Goal: Information Seeking & Learning: Learn about a topic

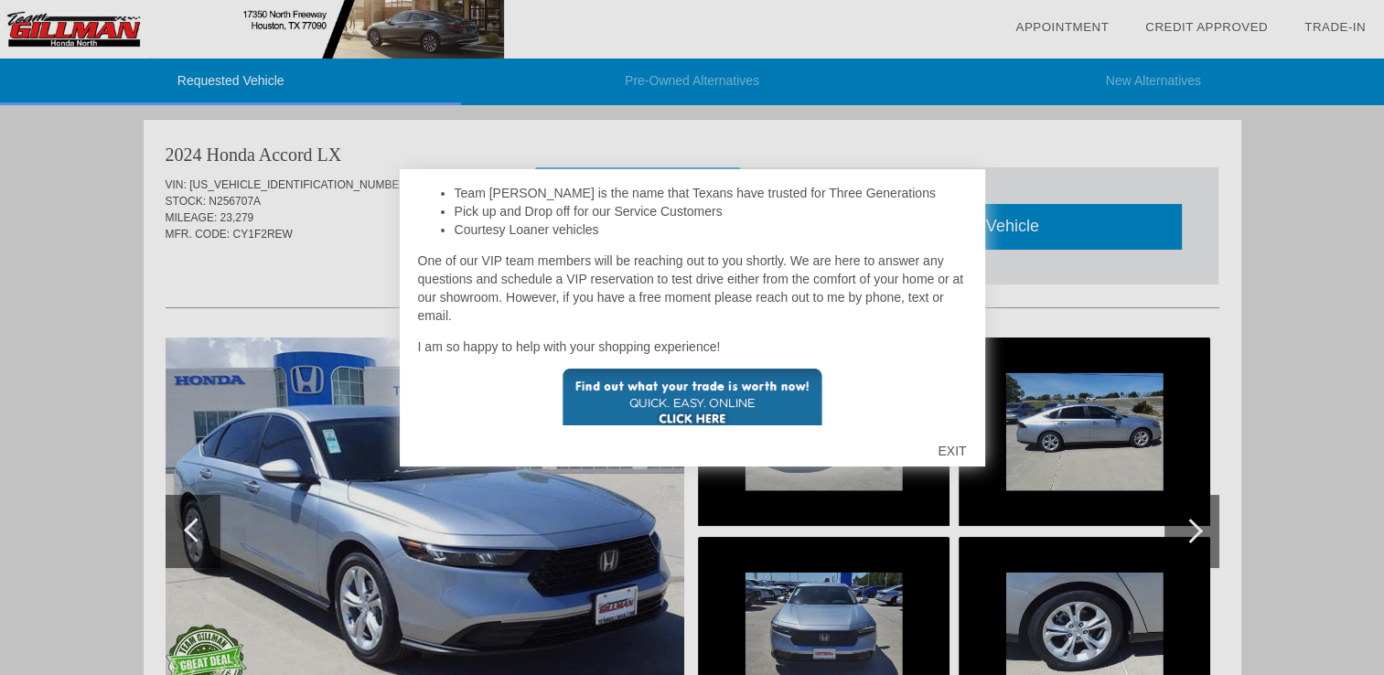
scroll to position [434, 0]
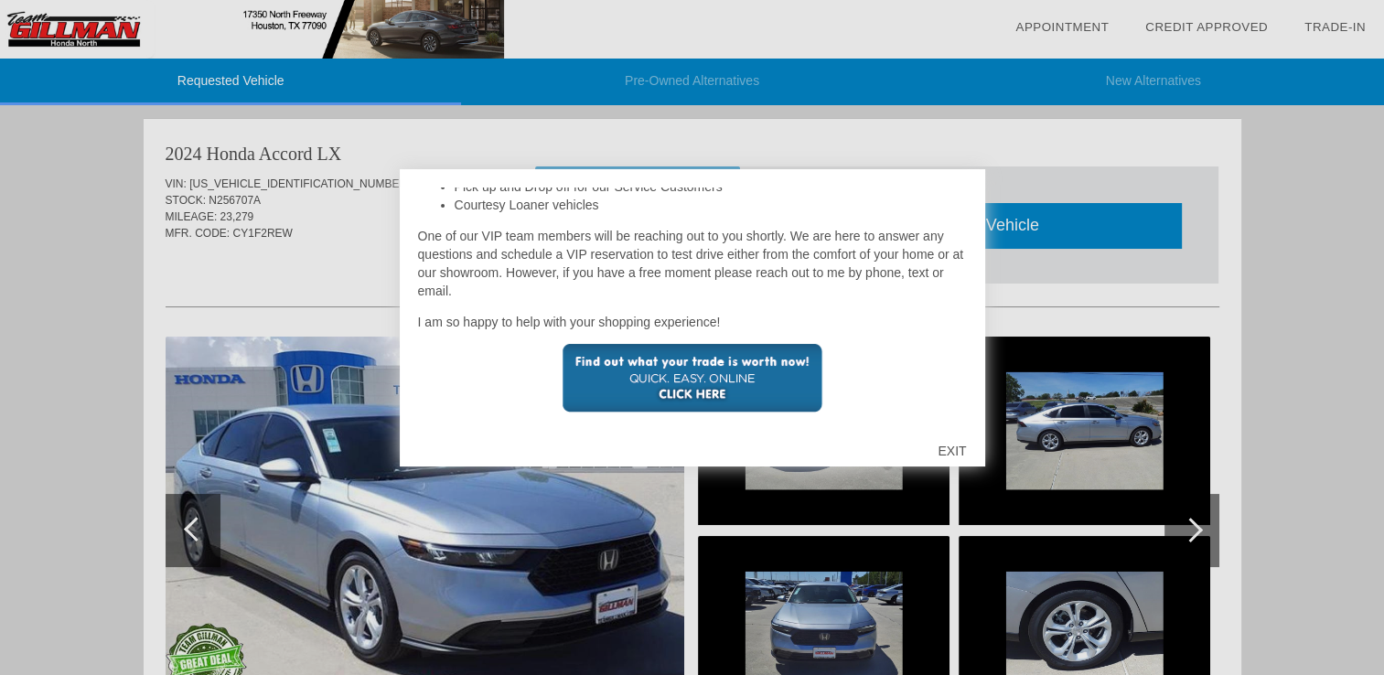
click at [956, 444] on div "EXIT" at bounding box center [951, 450] width 65 height 55
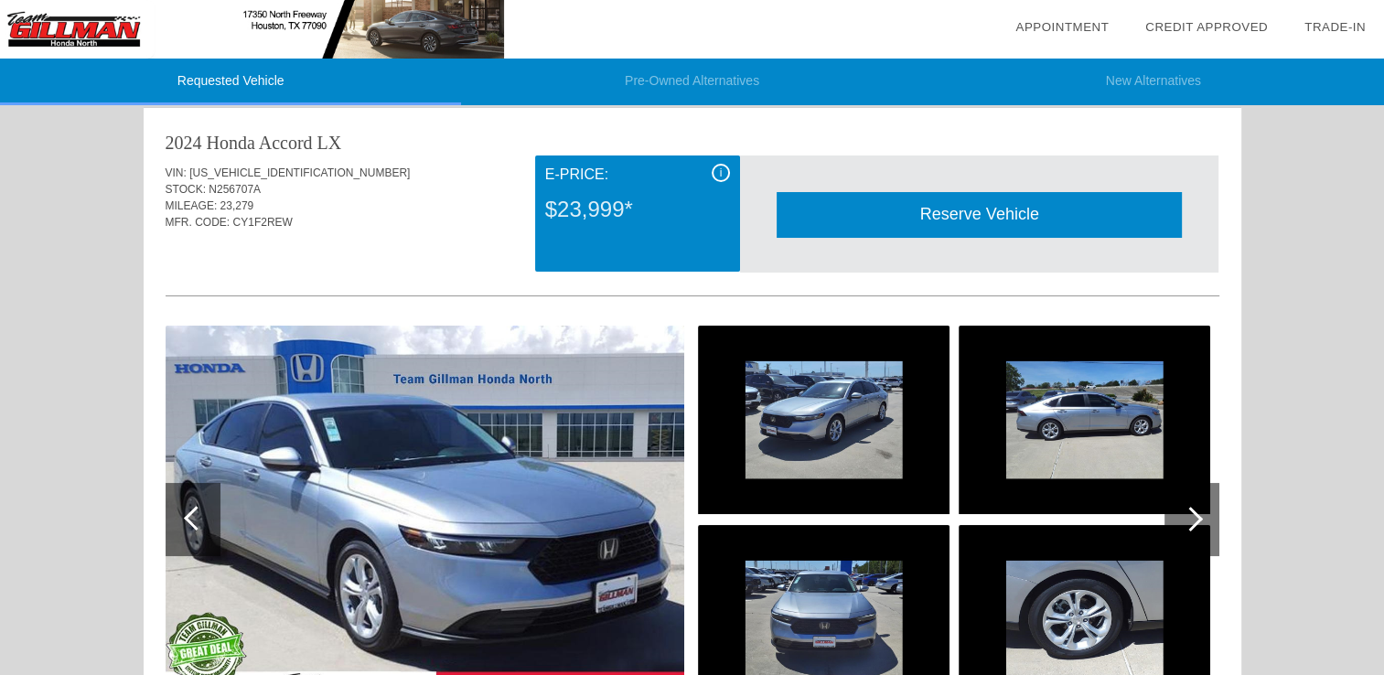
scroll to position [0, 0]
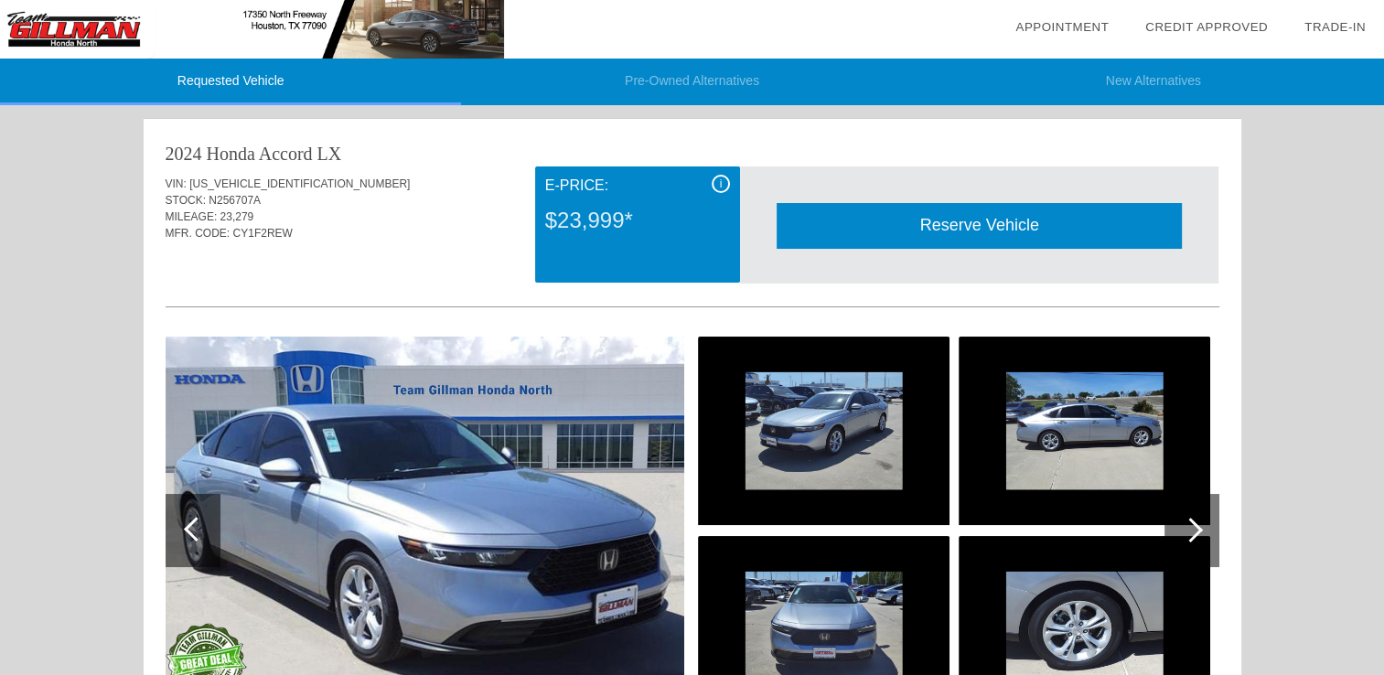
click at [720, 181] on span "i" at bounding box center [721, 183] width 3 height 13
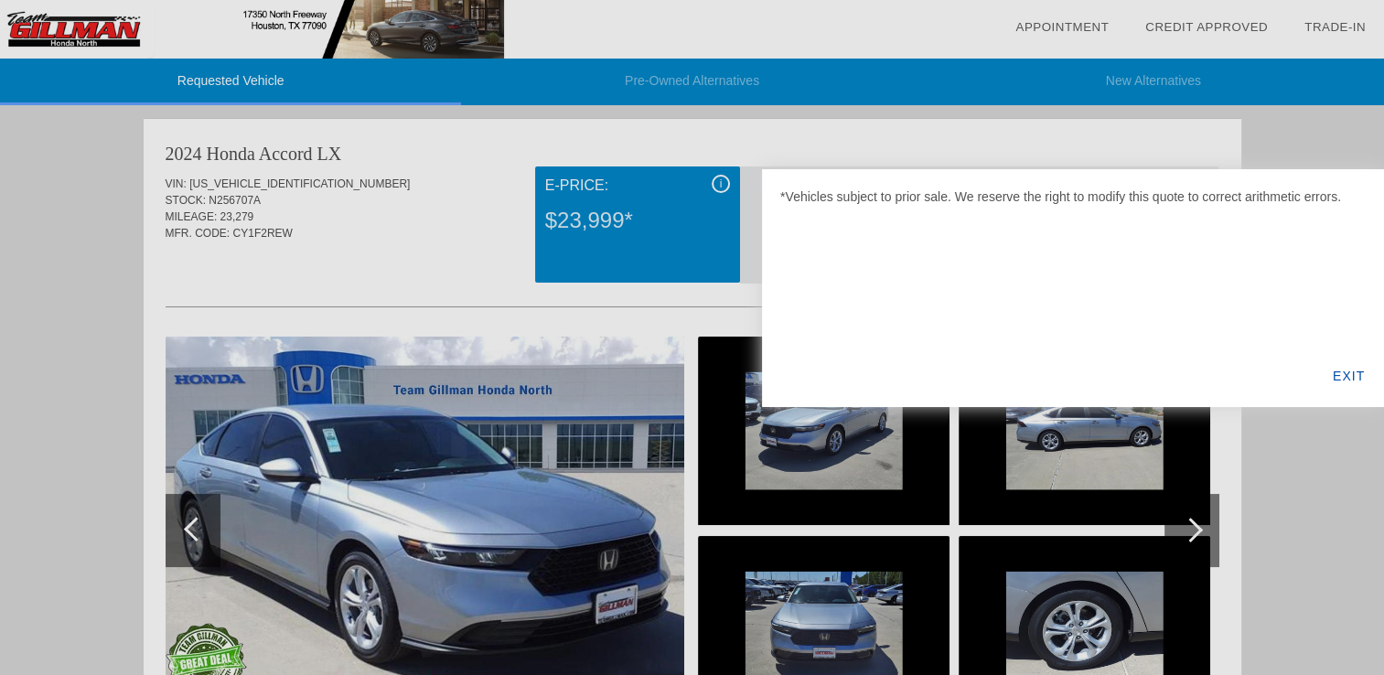
click at [1356, 379] on div "EXIT" at bounding box center [1348, 376] width 70 height 62
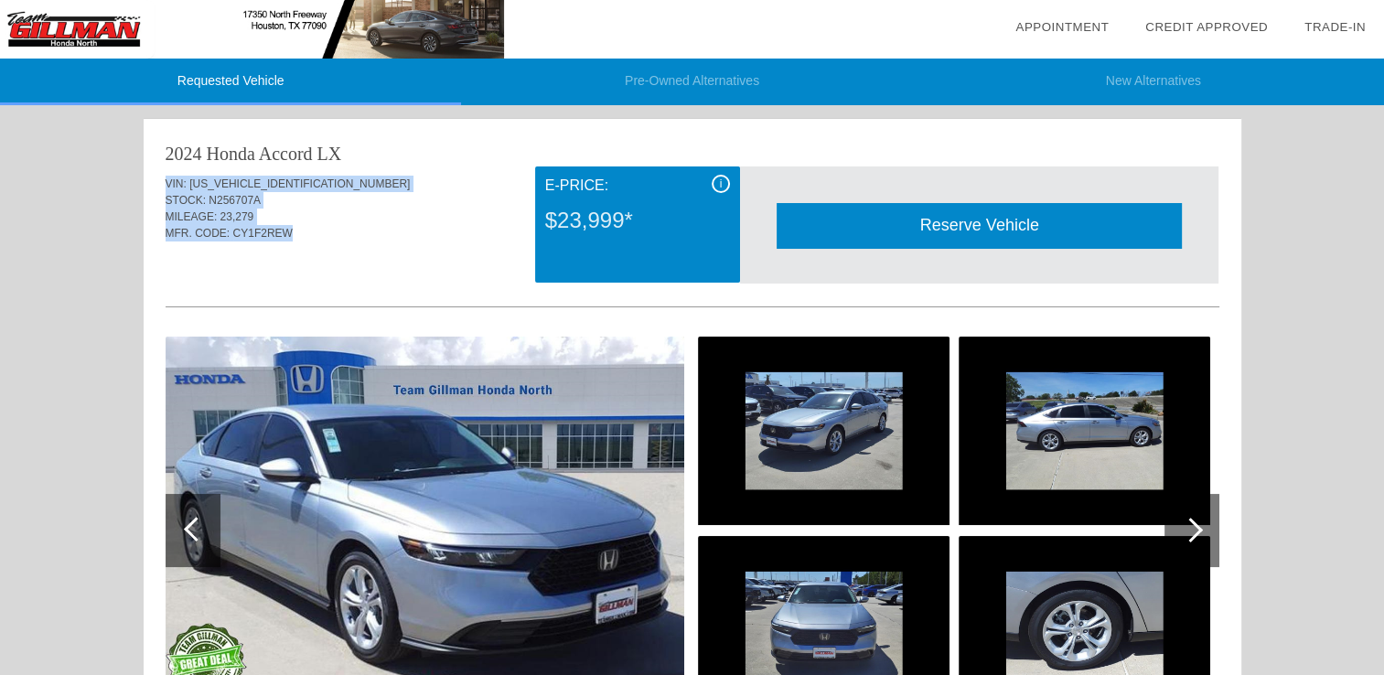
drag, startPoint x: 165, startPoint y: 181, endPoint x: 294, endPoint y: 236, distance: 141.0
click at [294, 236] on div "VIN: [US_VEHICLE_IDENTIFICATION_NUMBER] STOCK: N256707A MILEAGE: 23,279 MFR. CO…" at bounding box center [692, 209] width 1053 height 86
copy div "VIN: [US_VEHICLE_IDENTIFICATION_NUMBER] STOCK: N256707A MILEAGE: 23,279 MFR. CO…"
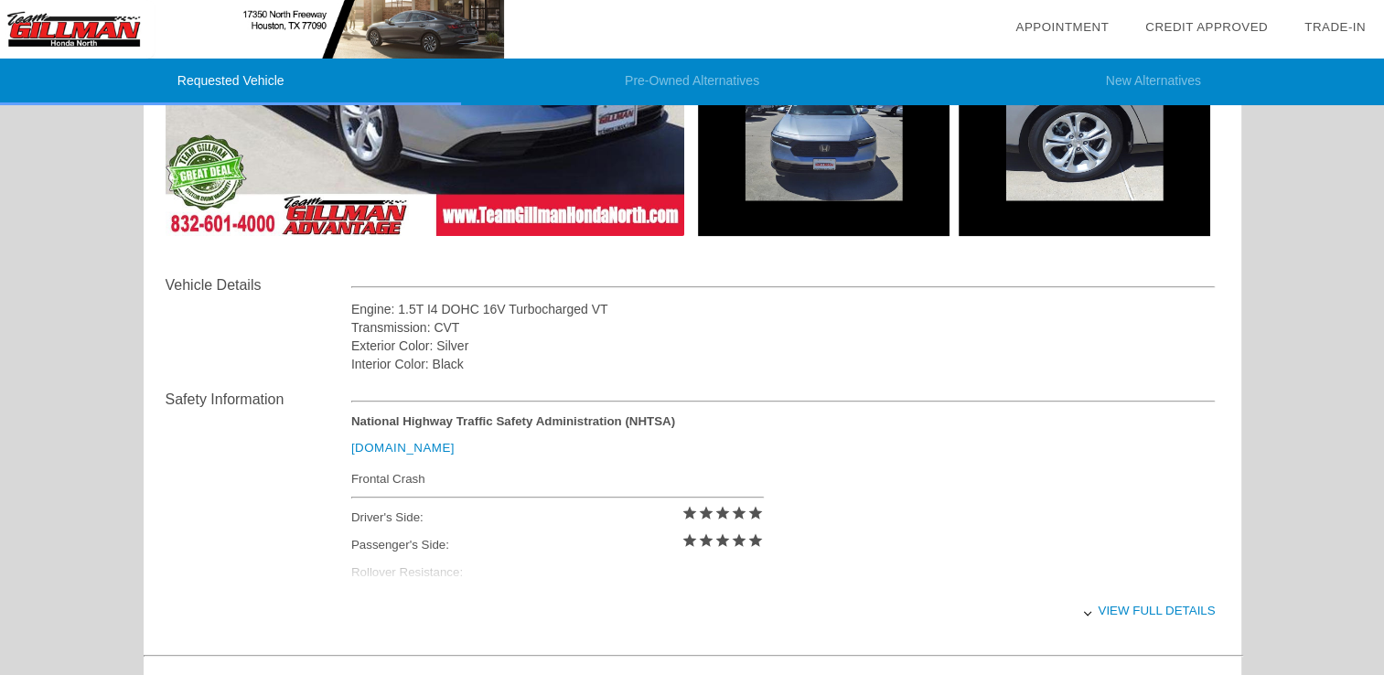
scroll to position [560, 0]
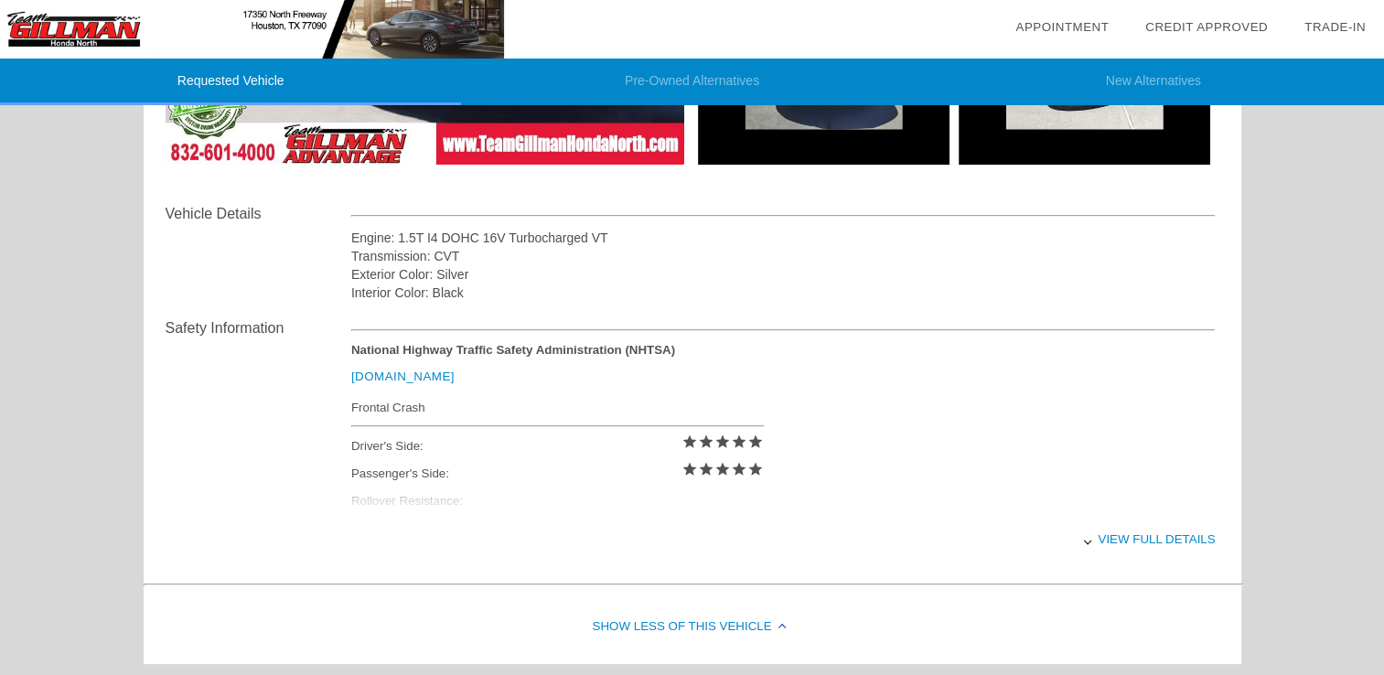
click at [1123, 539] on div "View full details" at bounding box center [783, 539] width 864 height 45
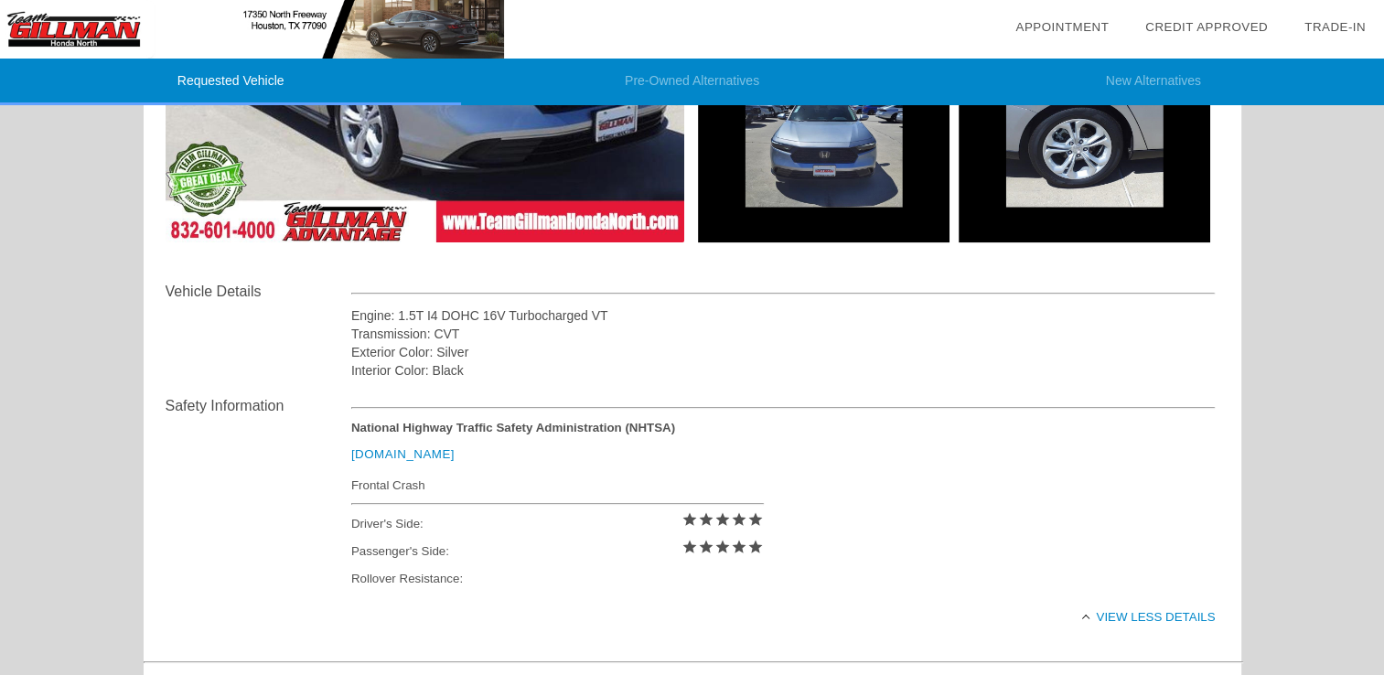
scroll to position [467, 0]
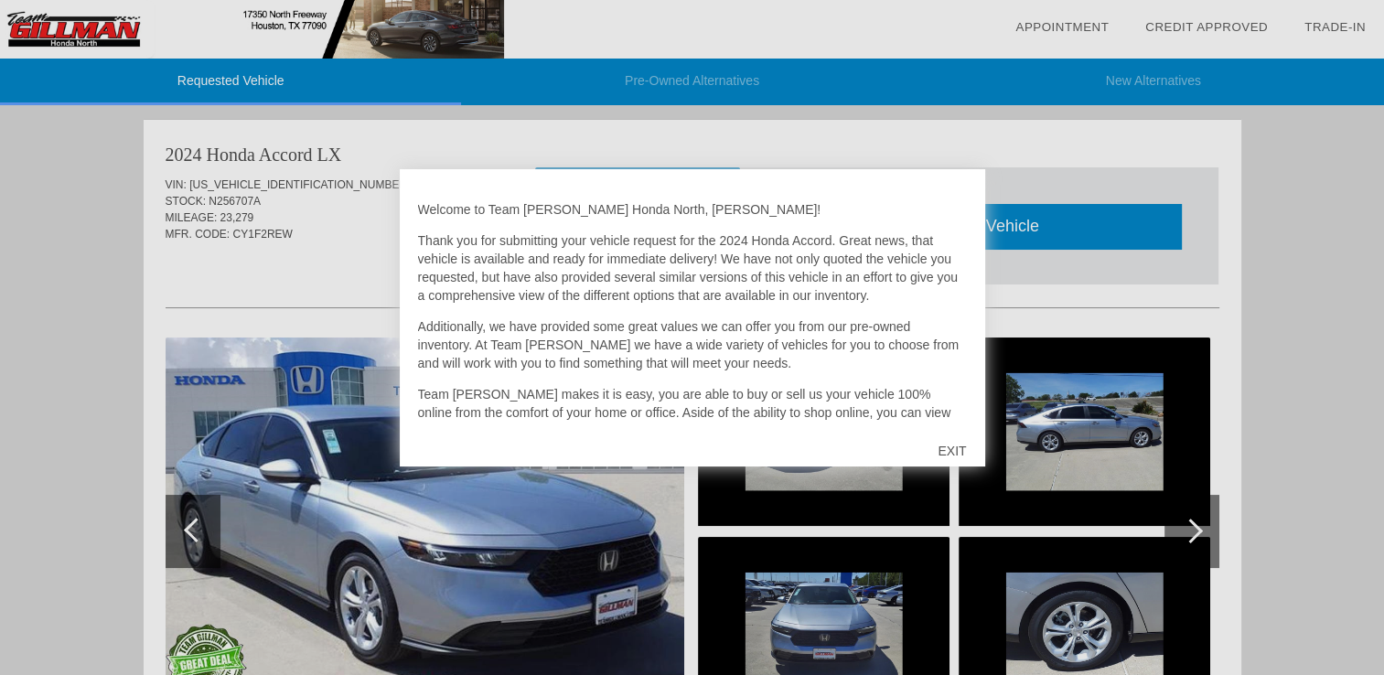
click at [951, 452] on div "EXIT" at bounding box center [951, 450] width 65 height 55
